Goal: Task Accomplishment & Management: Manage account settings

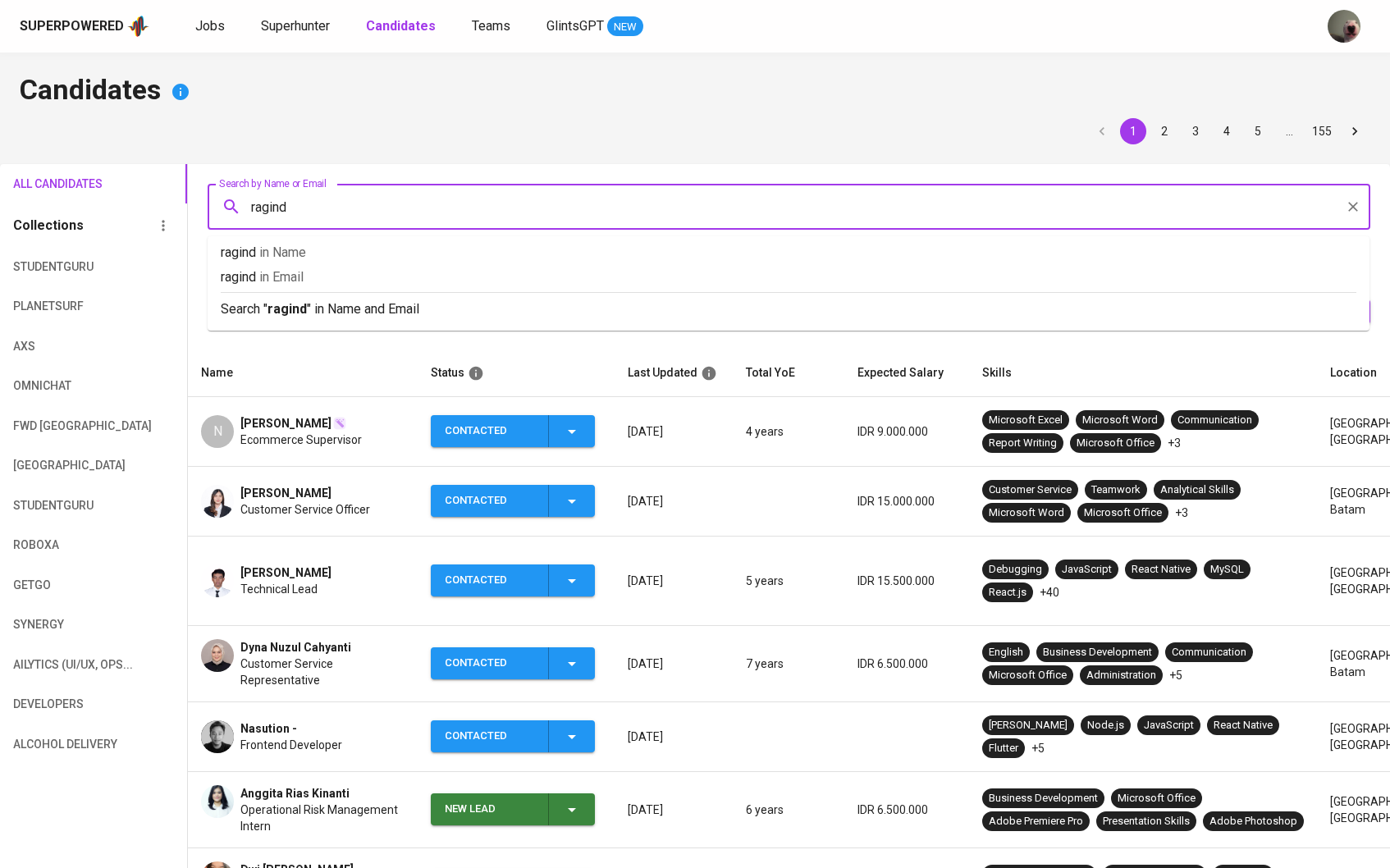
type input "raginda"
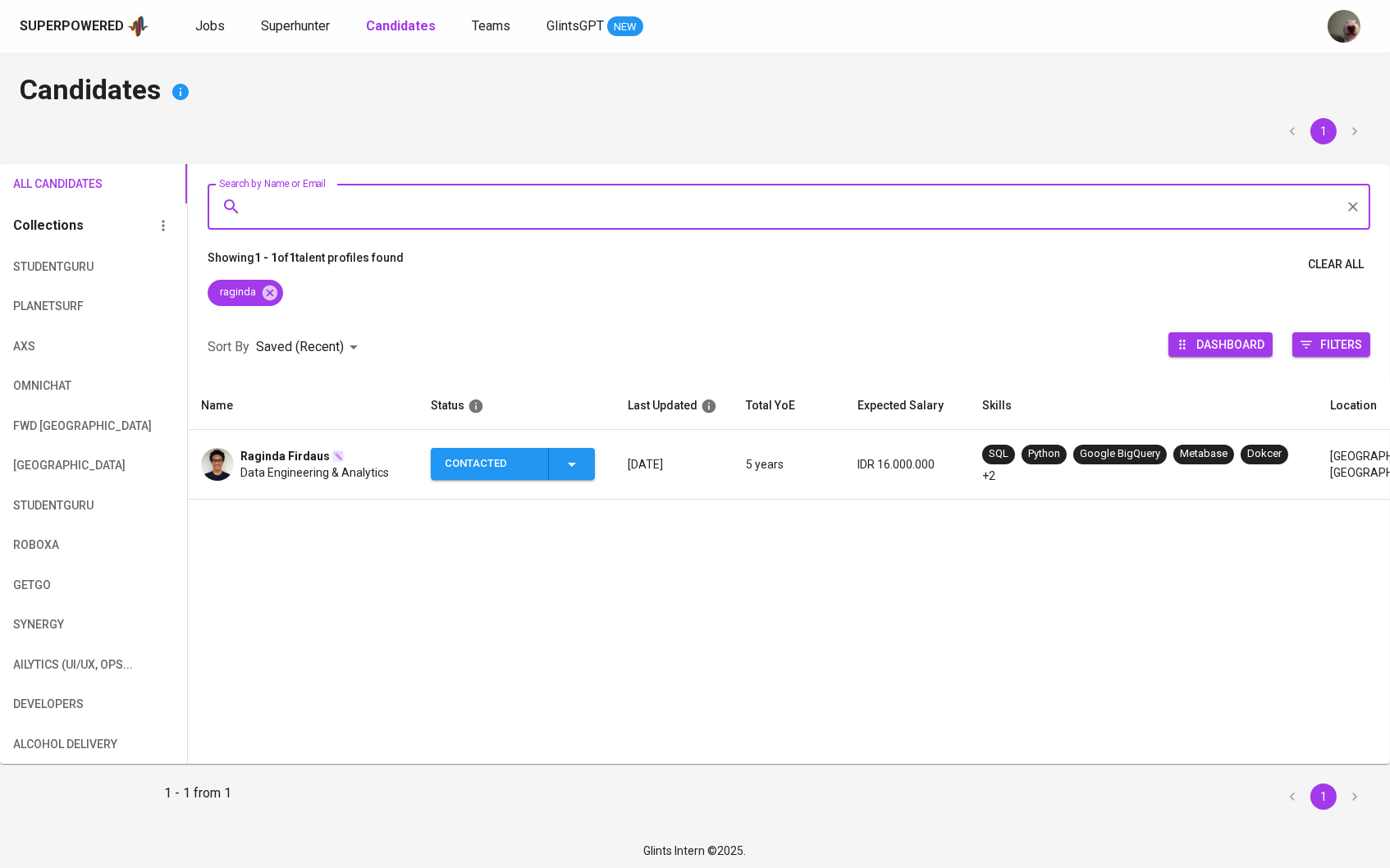
click at [289, 454] on span "Raginda Firdaus" at bounding box center [285, 455] width 90 height 17
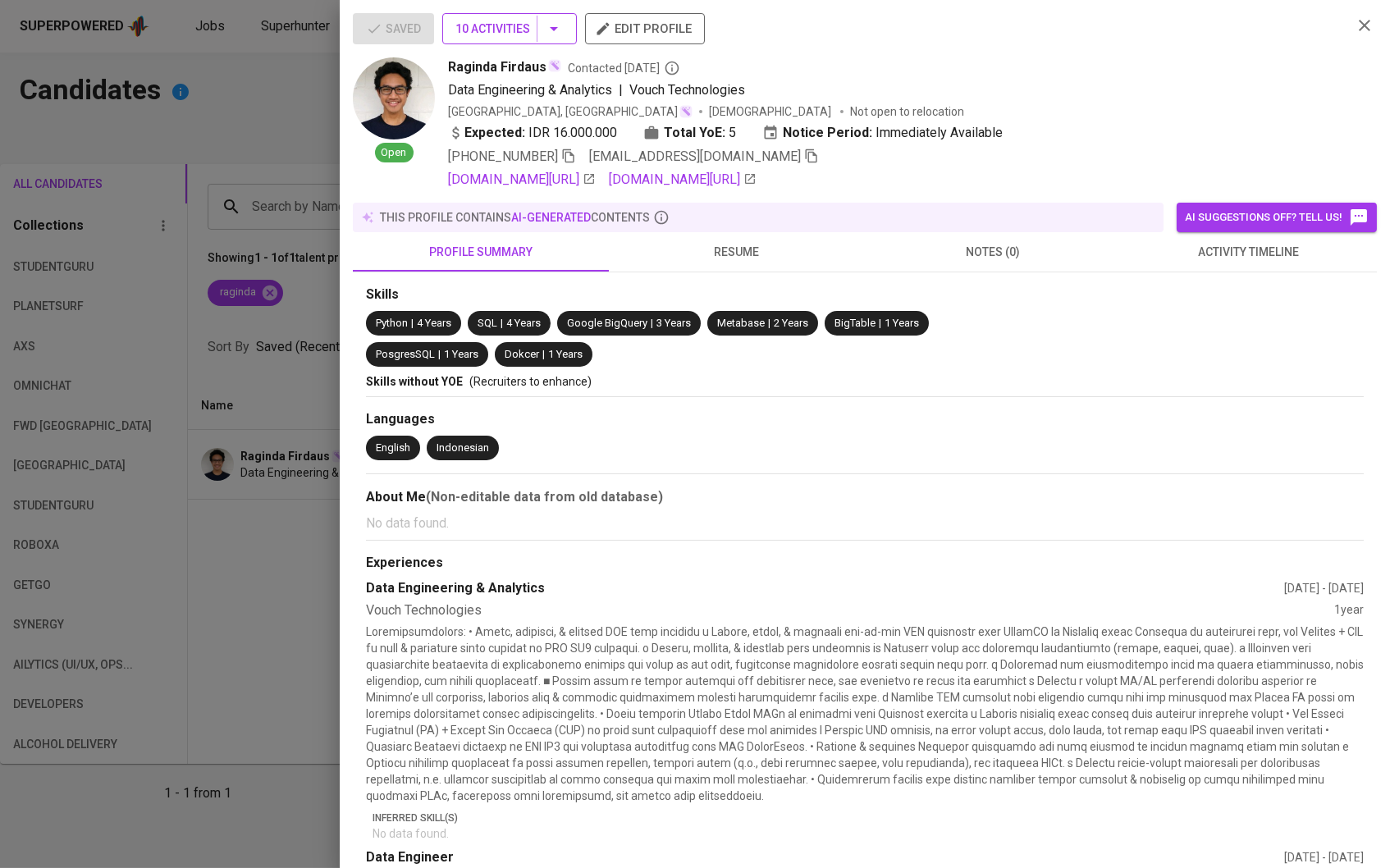
click at [564, 24] on icon "button" at bounding box center [554, 28] width 20 height 20
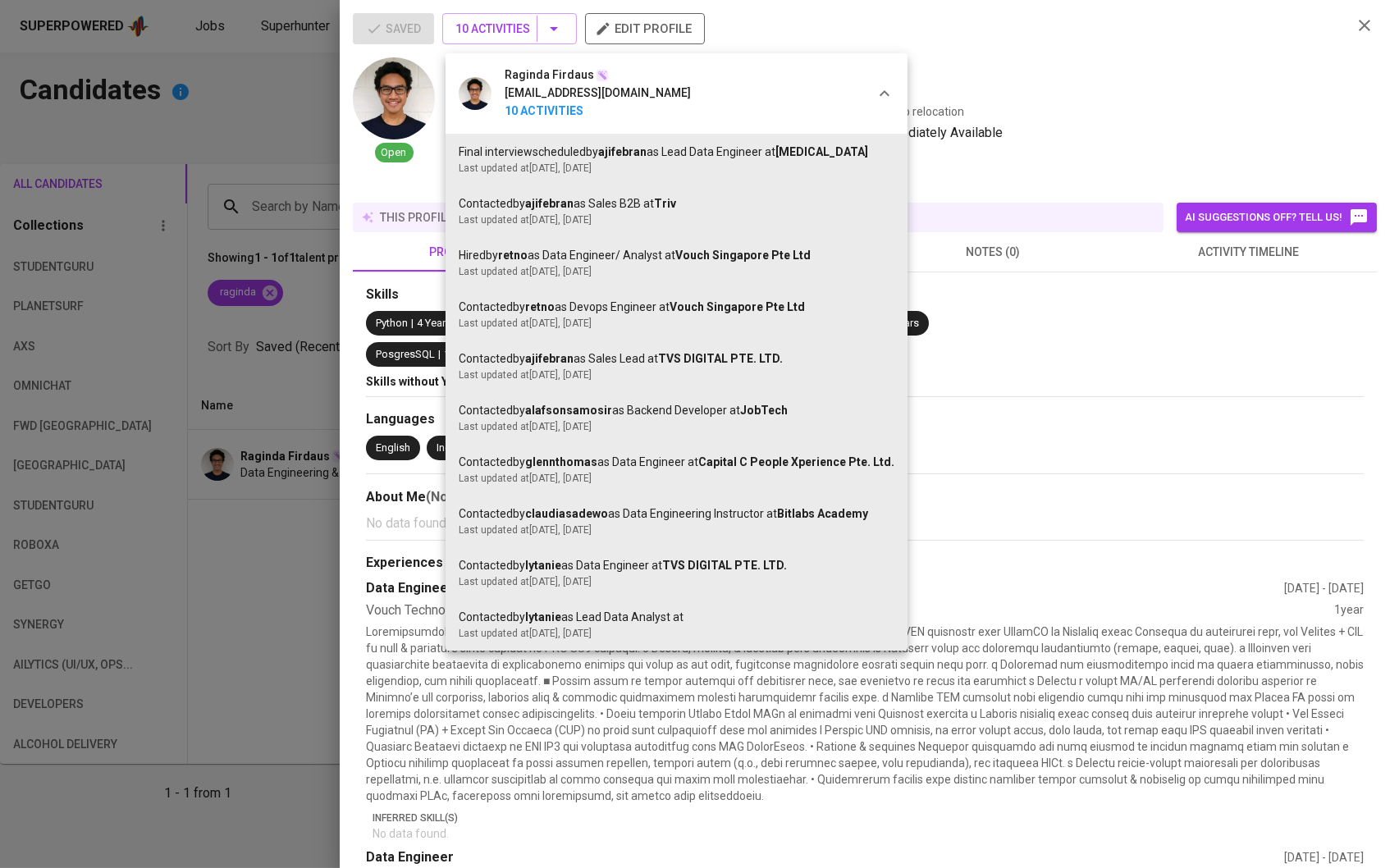
click at [269, 396] on div at bounding box center [695, 434] width 1390 height 868
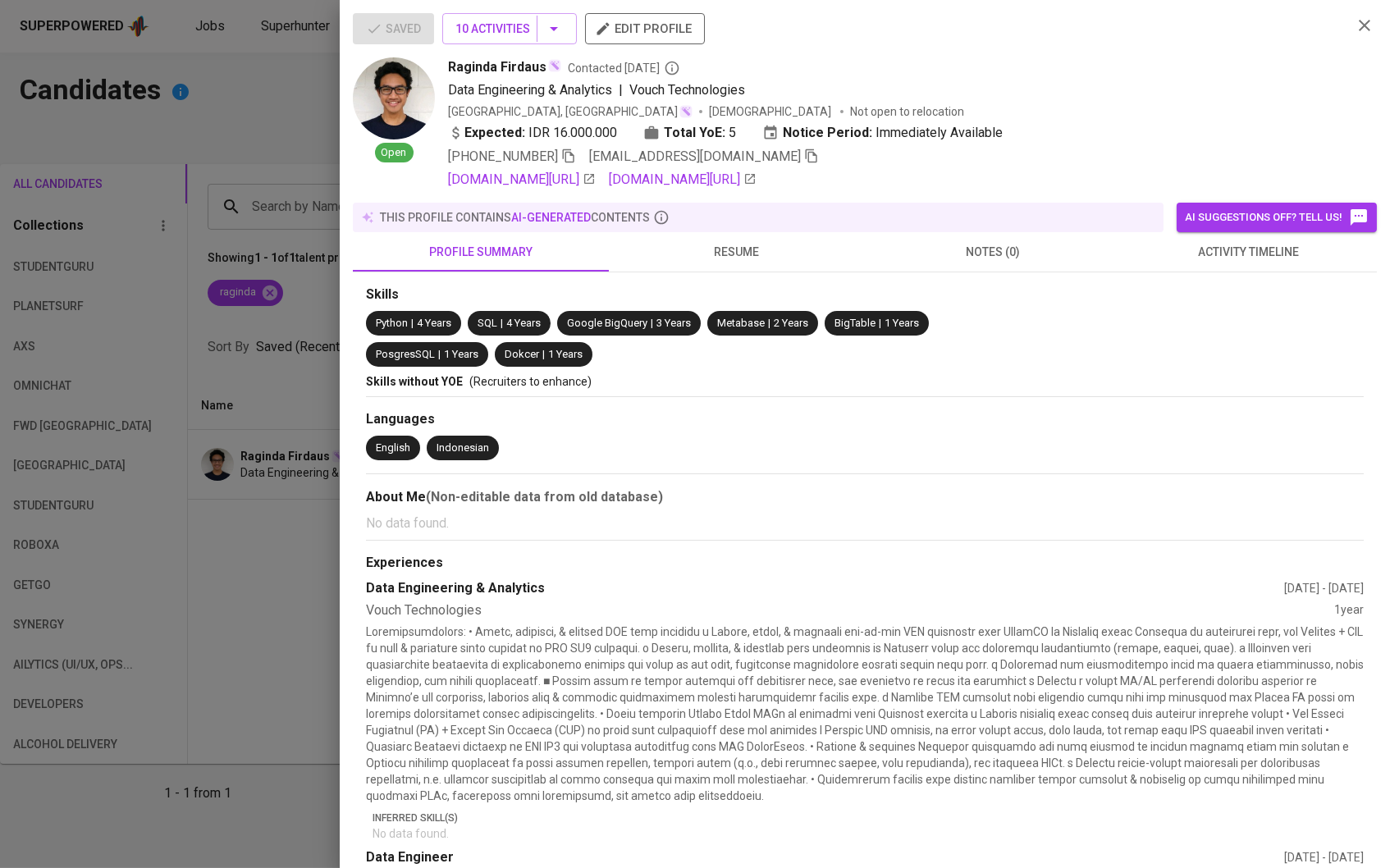
click at [269, 396] on div at bounding box center [695, 434] width 1390 height 868
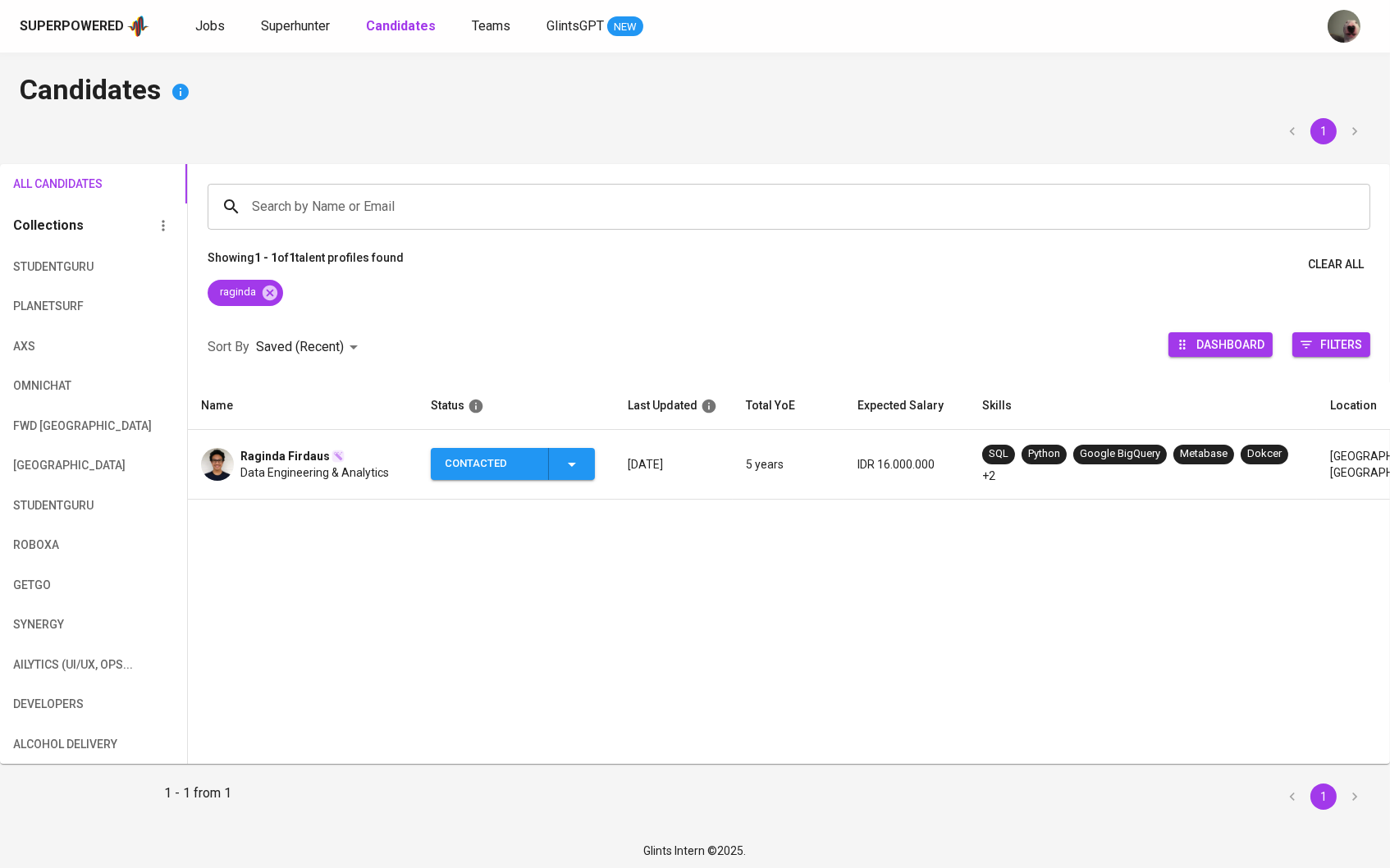
click at [600, 463] on td "Contacted" at bounding box center [516, 465] width 197 height 70
click at [571, 466] on icon "button" at bounding box center [572, 464] width 8 height 4
click at [553, 496] on li "New Lead" at bounding box center [523, 506] width 183 height 29
click at [564, 473] on icon "button" at bounding box center [572, 464] width 20 height 20
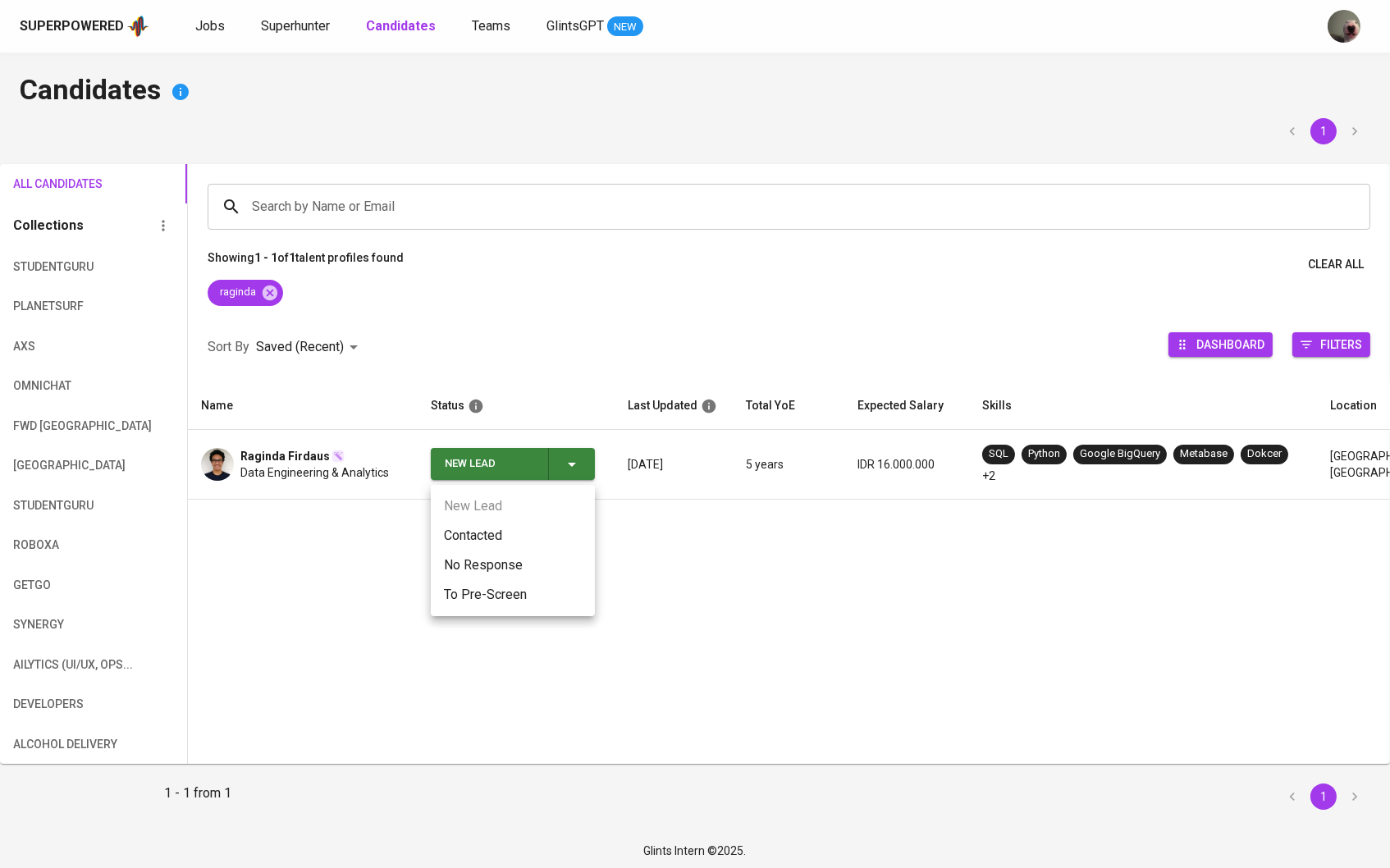
click at [542, 582] on li "To Pre-Screen" at bounding box center [513, 595] width 164 height 29
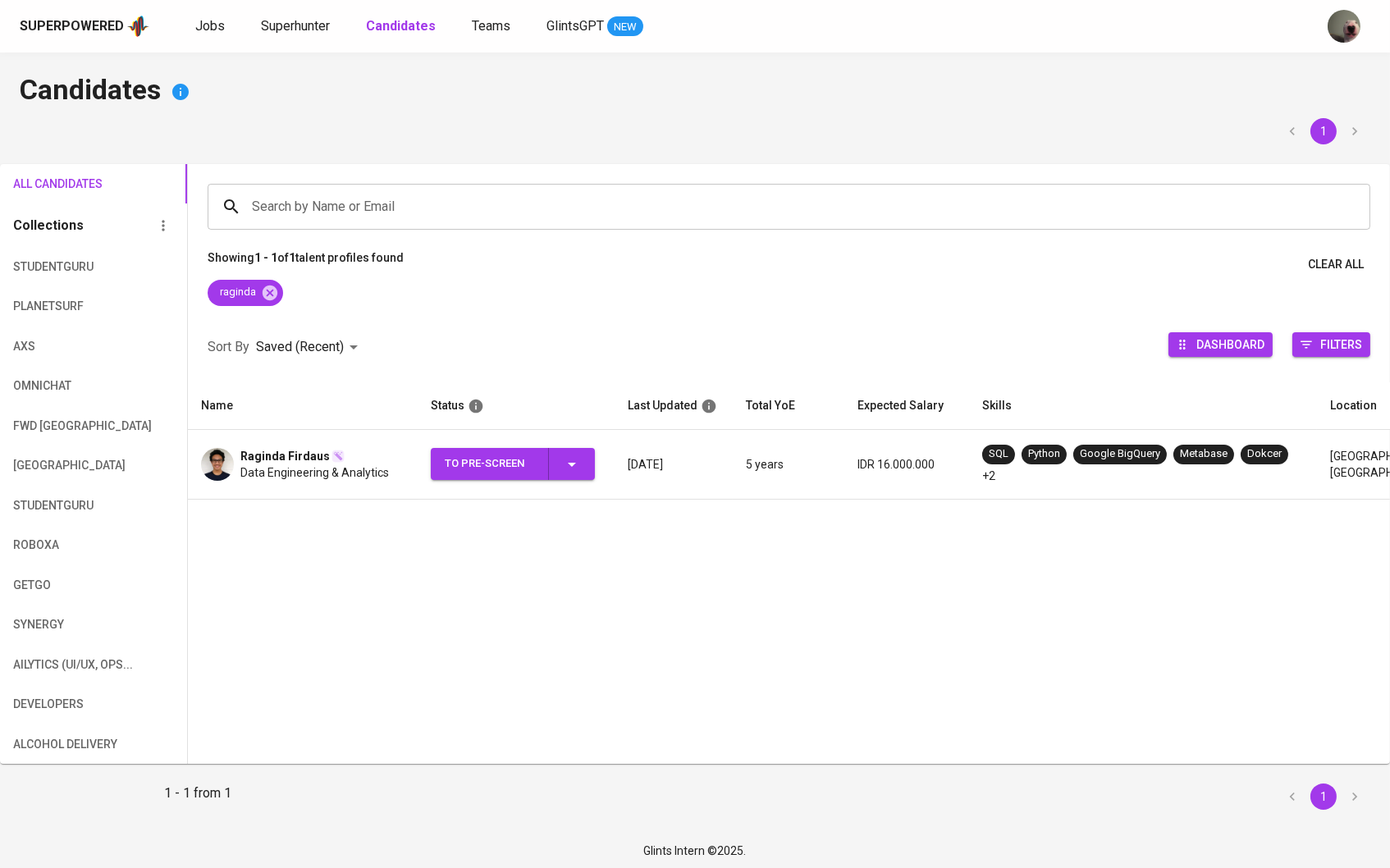
click at [582, 444] on td "To Pre-Screen" at bounding box center [516, 465] width 197 height 70
click at [573, 474] on icon "button" at bounding box center [572, 464] width 20 height 20
click at [539, 533] on li "Contacted" at bounding box center [513, 535] width 164 height 29
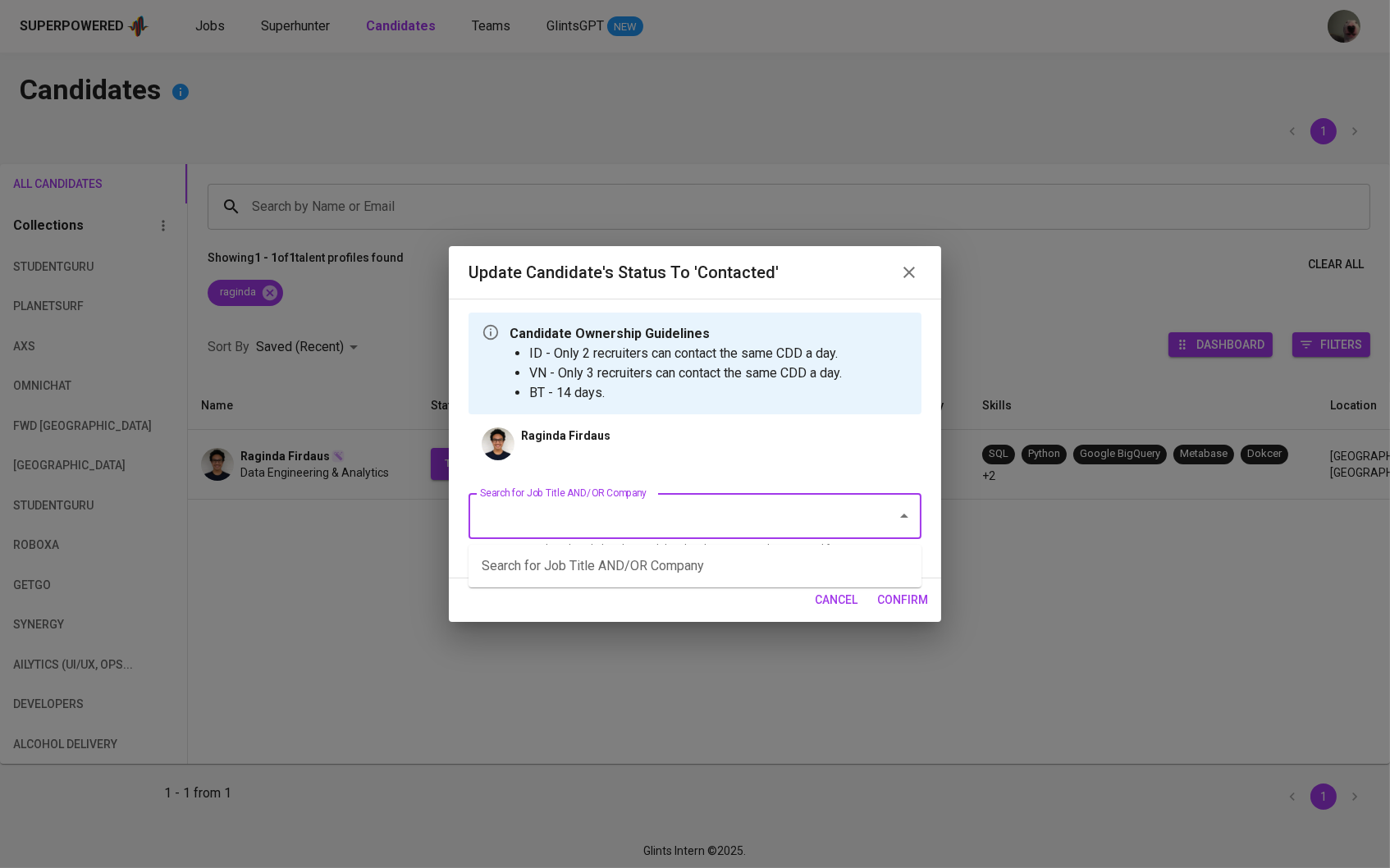
click at [657, 507] on input "Search for Job Title AND/OR Company" at bounding box center [672, 516] width 392 height 31
type input "o"
click at [621, 572] on li "Senior Software Engineer ([GEOGRAPHIC_DATA])" at bounding box center [695, 566] width 453 height 29
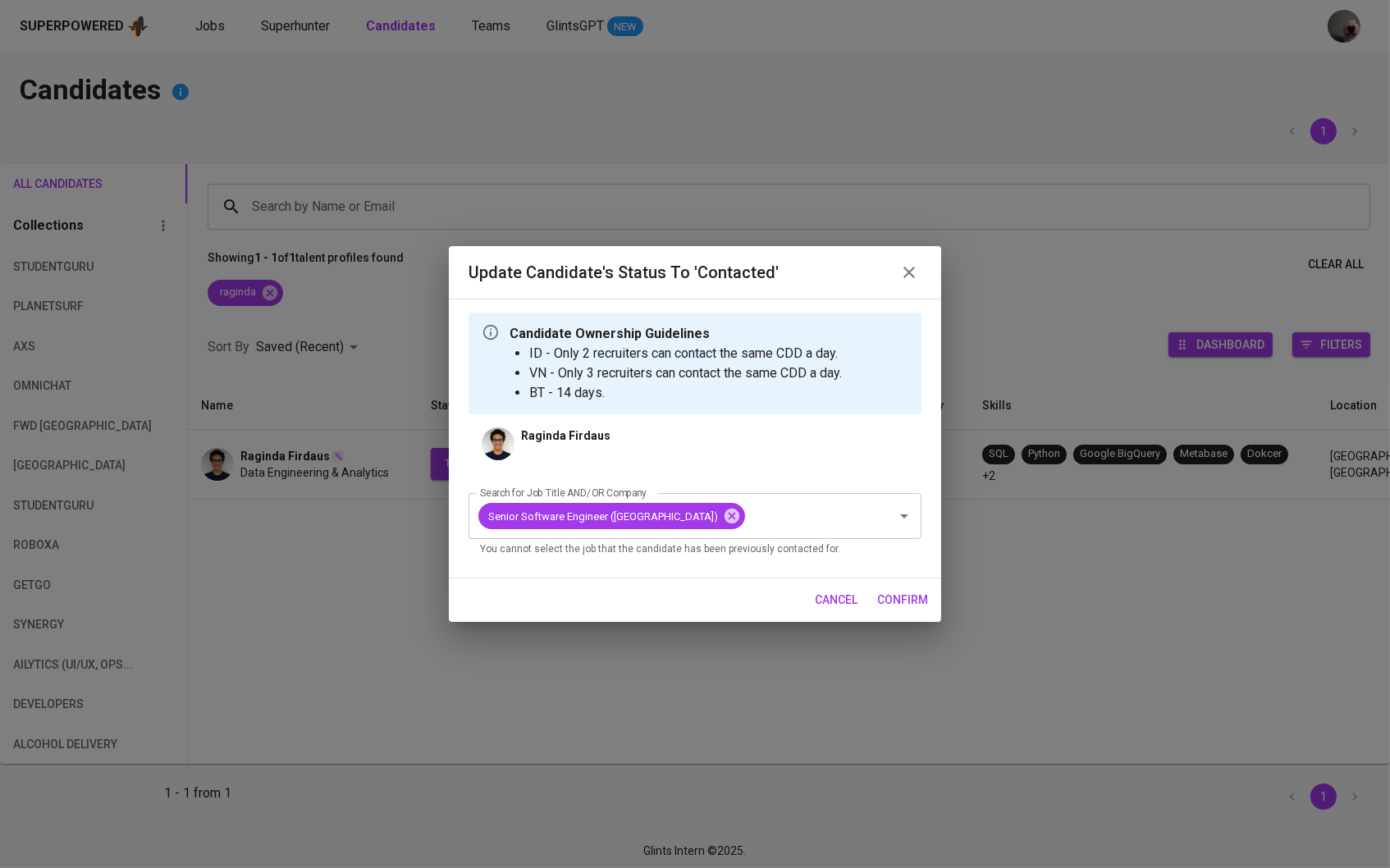
click at [885, 600] on span "confirm" at bounding box center [902, 600] width 51 height 20
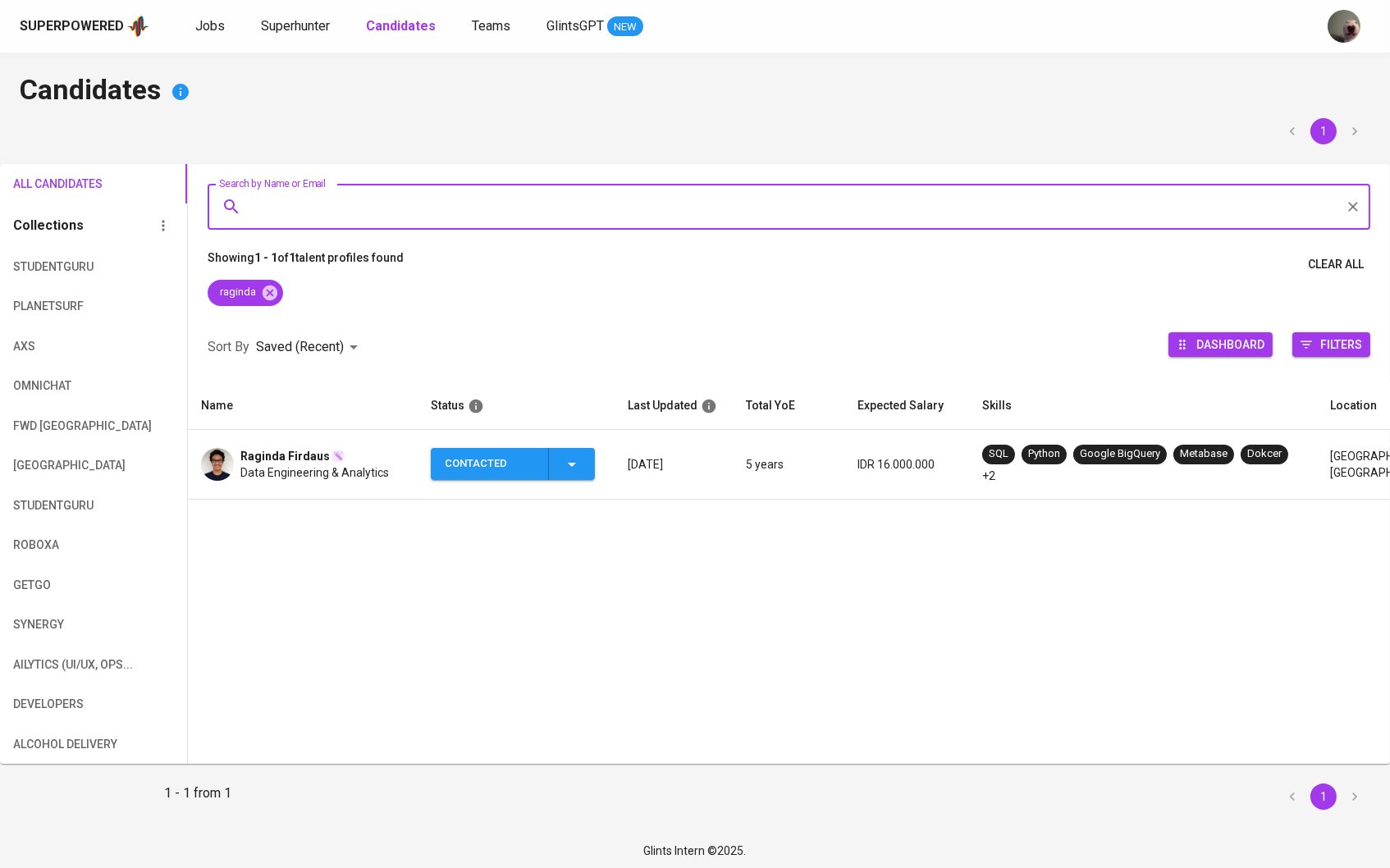
click at [706, 200] on input "Search by Name or Email" at bounding box center [793, 207] width 1091 height 31
type input "[PERSON_NAME]"
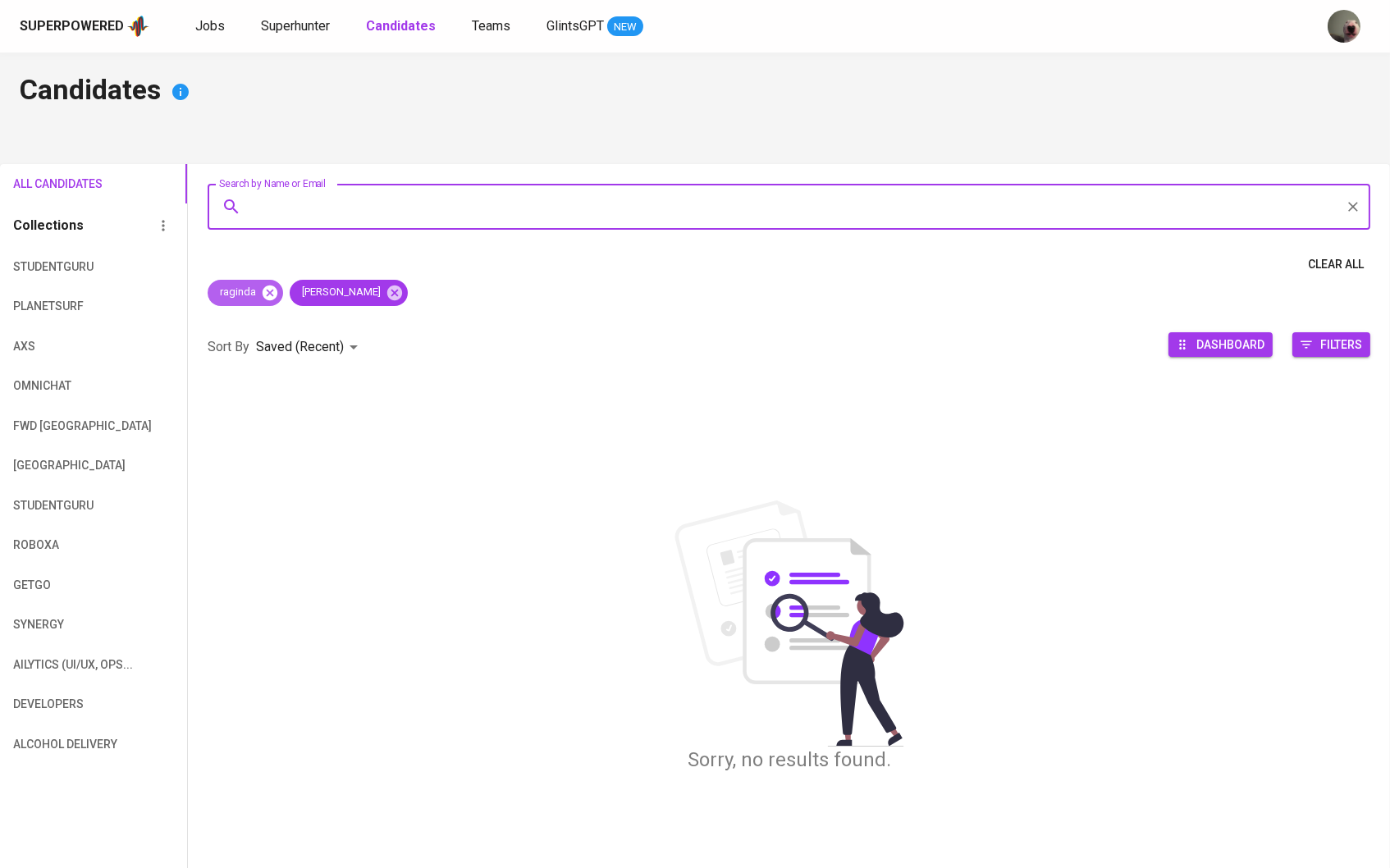
click at [263, 293] on icon at bounding box center [269, 292] width 15 height 15
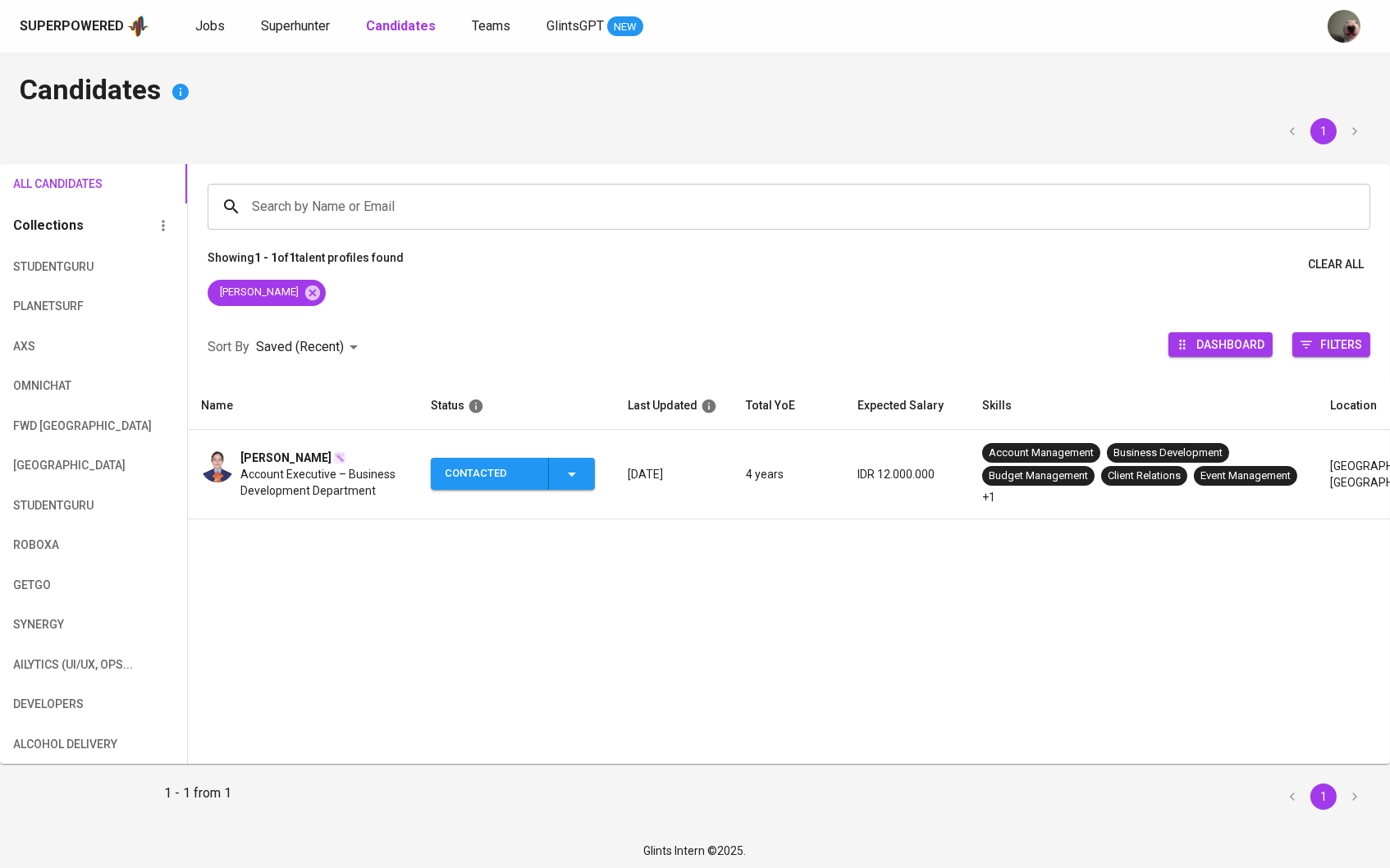
click at [286, 456] on span "[PERSON_NAME]" at bounding box center [285, 457] width 91 height 17
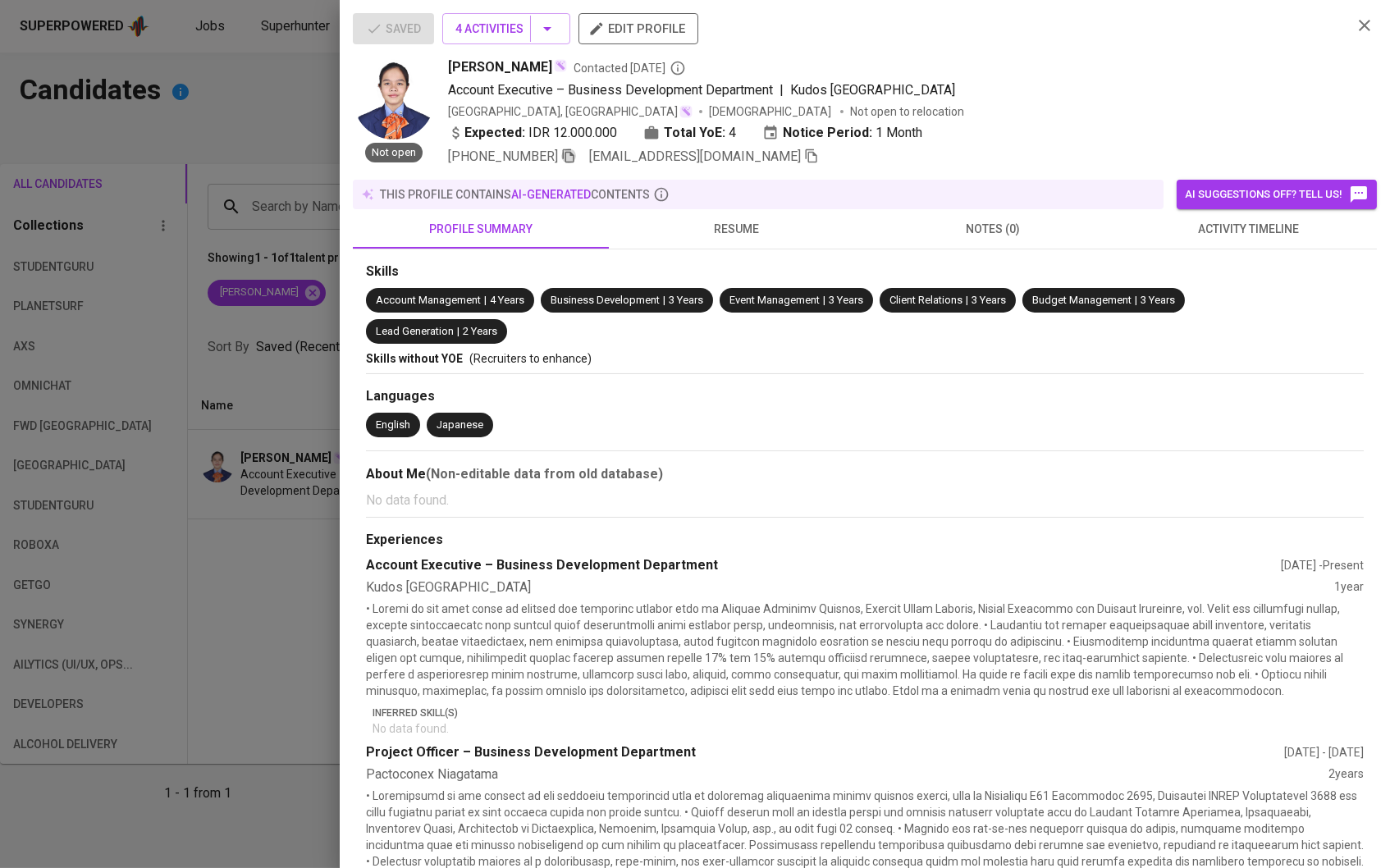
click at [572, 163] on icon "button" at bounding box center [568, 155] width 15 height 15
click at [804, 159] on icon "button" at bounding box center [811, 155] width 15 height 15
click at [534, 44] on button "4 Activities" at bounding box center [505, 28] width 128 height 31
